Goal: Obtain resource: Obtain resource

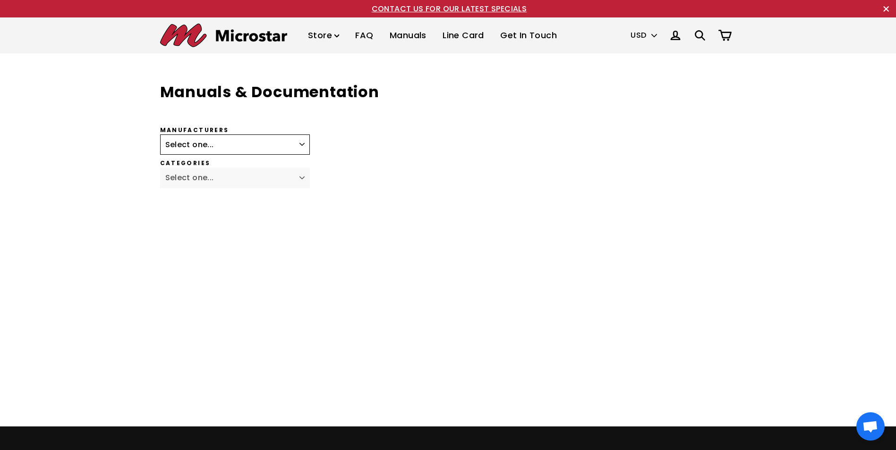
click at [300, 142] on select "Select one... Fagor Renishaw Newall ACU-RITE Heidenhain Magnescale Mitutoyo Met…" at bounding box center [235, 145] width 150 height 21
click at [430, 196] on div "Manufacturers Select one... Fagor Renishaw Newall ACU-RITE Heidenhain Magnescal…" at bounding box center [374, 258] width 429 height 263
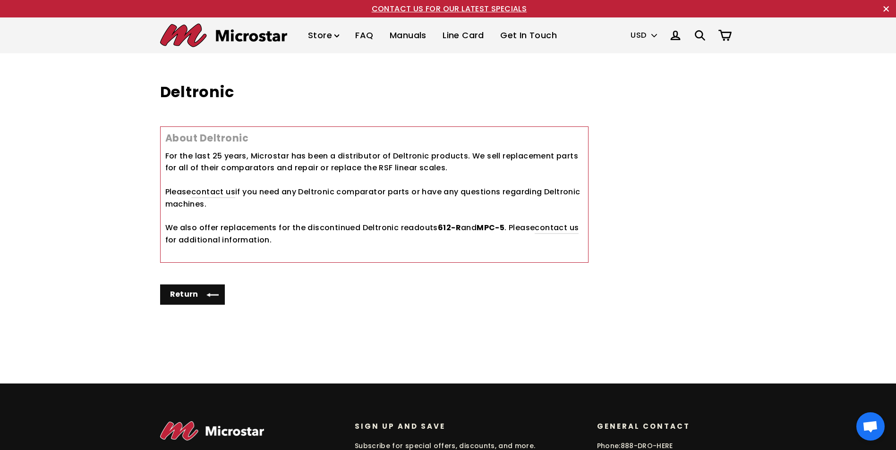
click at [415, 34] on link "Manuals" at bounding box center [407, 36] width 51 height 28
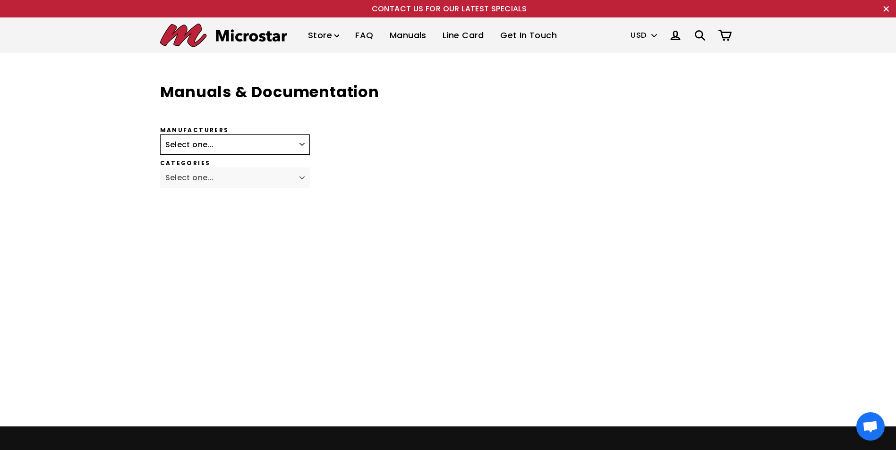
click at [304, 148] on select "Select one... Fagor Renishaw Newall ACU-RITE Heidenhain Magnescale Mitutoyo Met…" at bounding box center [235, 145] width 150 height 21
click at [160, 135] on select "Select one... Fagor Renishaw Newall ACU-RITE Heidenhain Magnescale Mitutoyo Met…" at bounding box center [235, 145] width 150 height 21
